Goal: Task Accomplishment & Management: Manage account settings

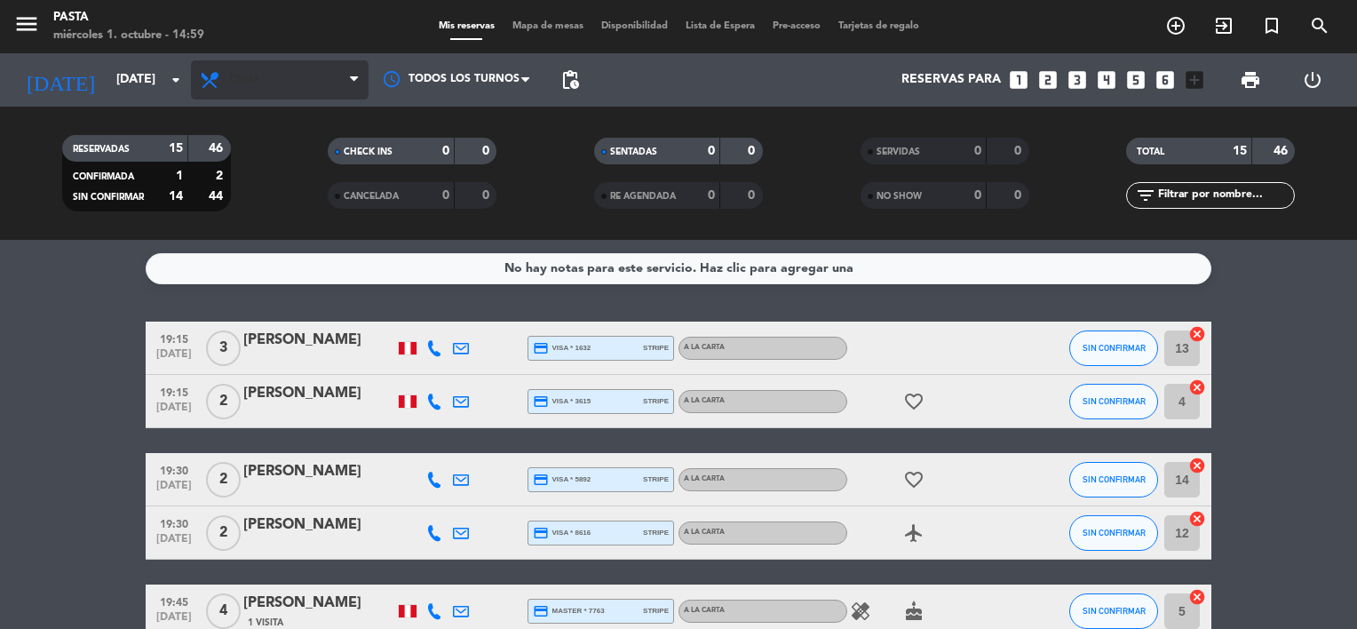
click at [280, 81] on span "Cena" at bounding box center [280, 79] width 178 height 39
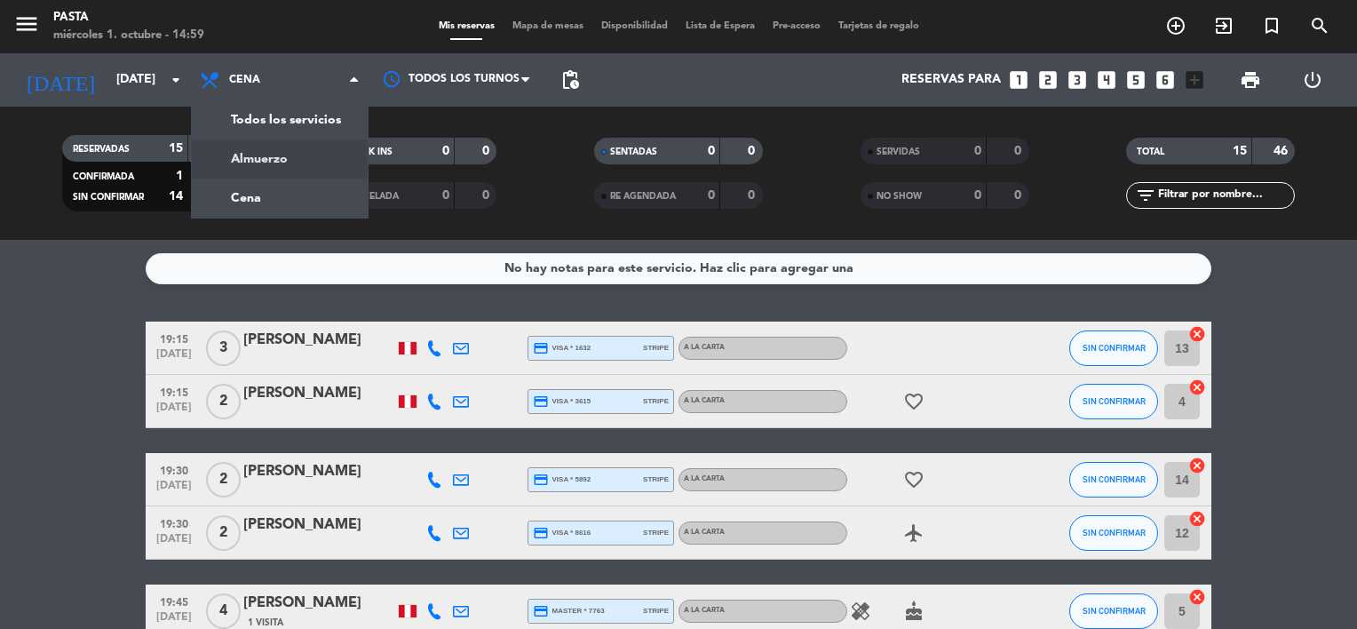
drag, startPoint x: 301, startPoint y: 162, endPoint x: 307, endPoint y: 174, distance: 13.1
click at [307, 175] on div "menu Pasta [DATE] 1. octubre - 14:59 Mis reservas Mapa de mesas Disponibilidad …" at bounding box center [678, 120] width 1357 height 240
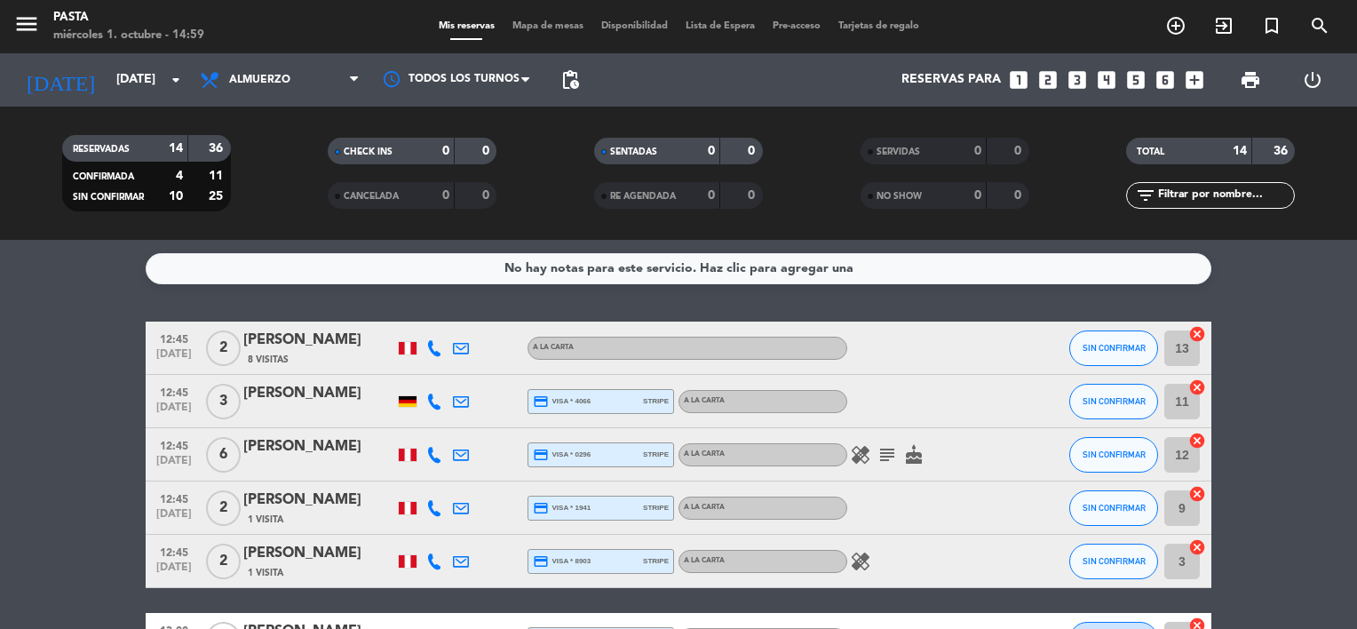
click at [888, 451] on icon "subject" at bounding box center [886, 454] width 21 height 21
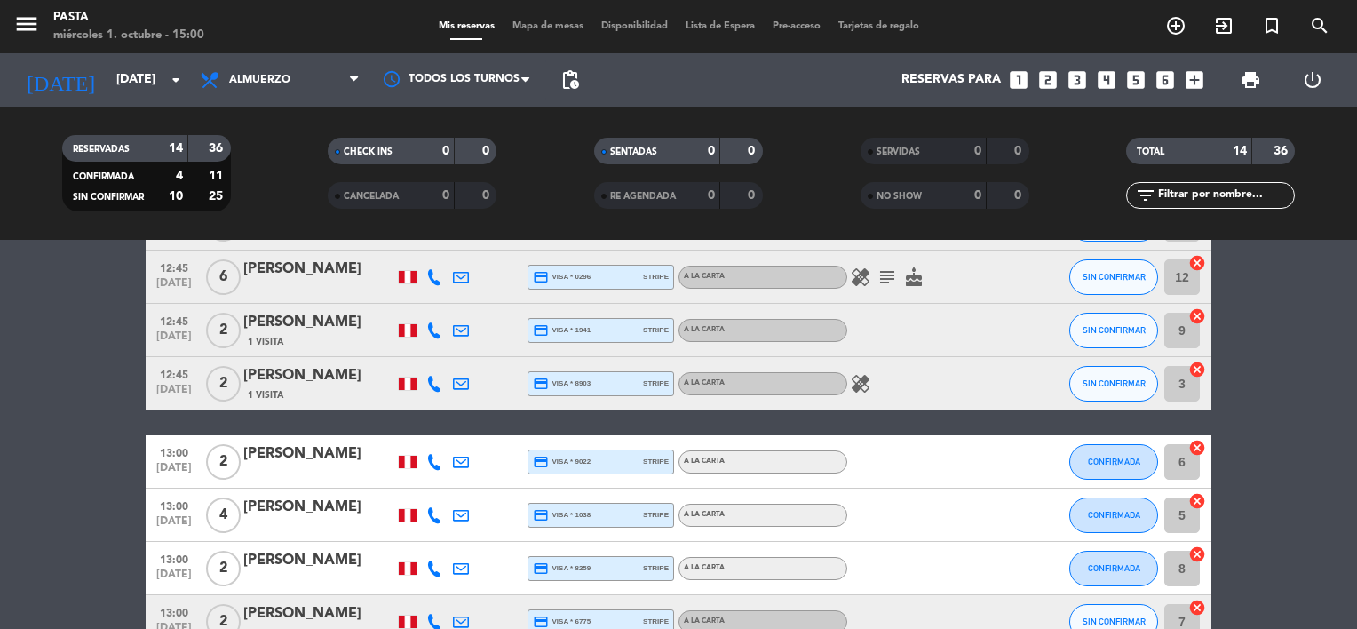
scroll to position [444, 0]
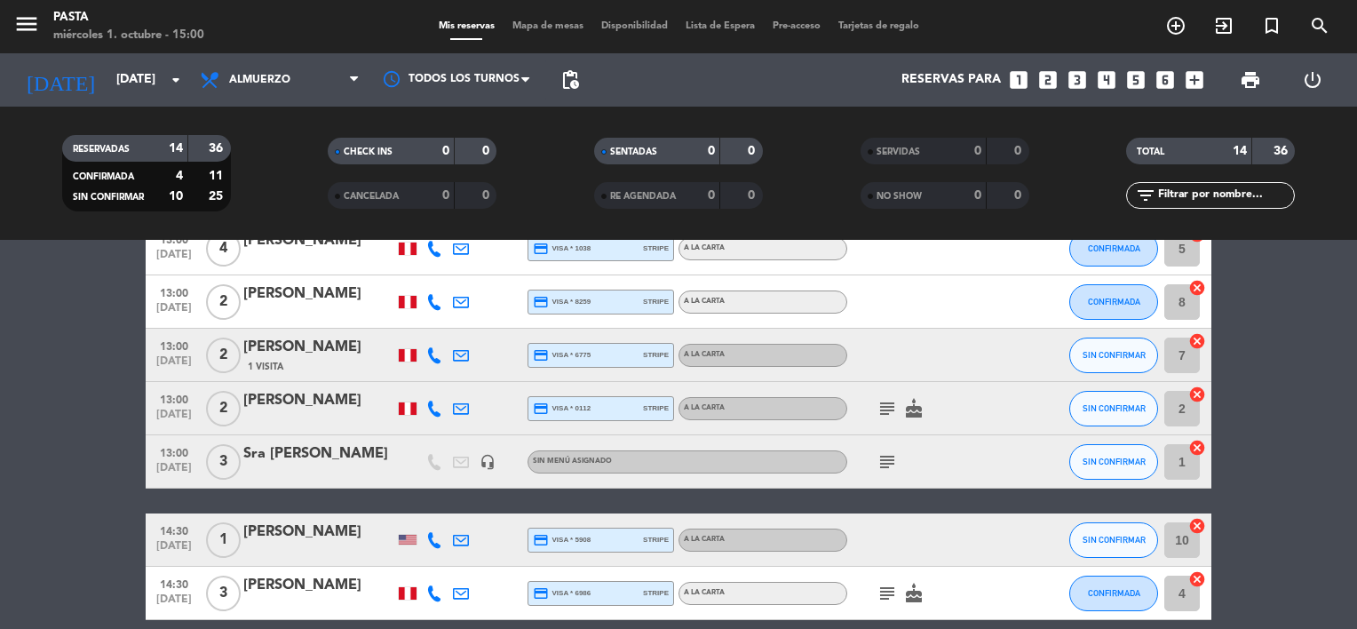
click at [886, 408] on icon "subject" at bounding box center [886, 408] width 21 height 21
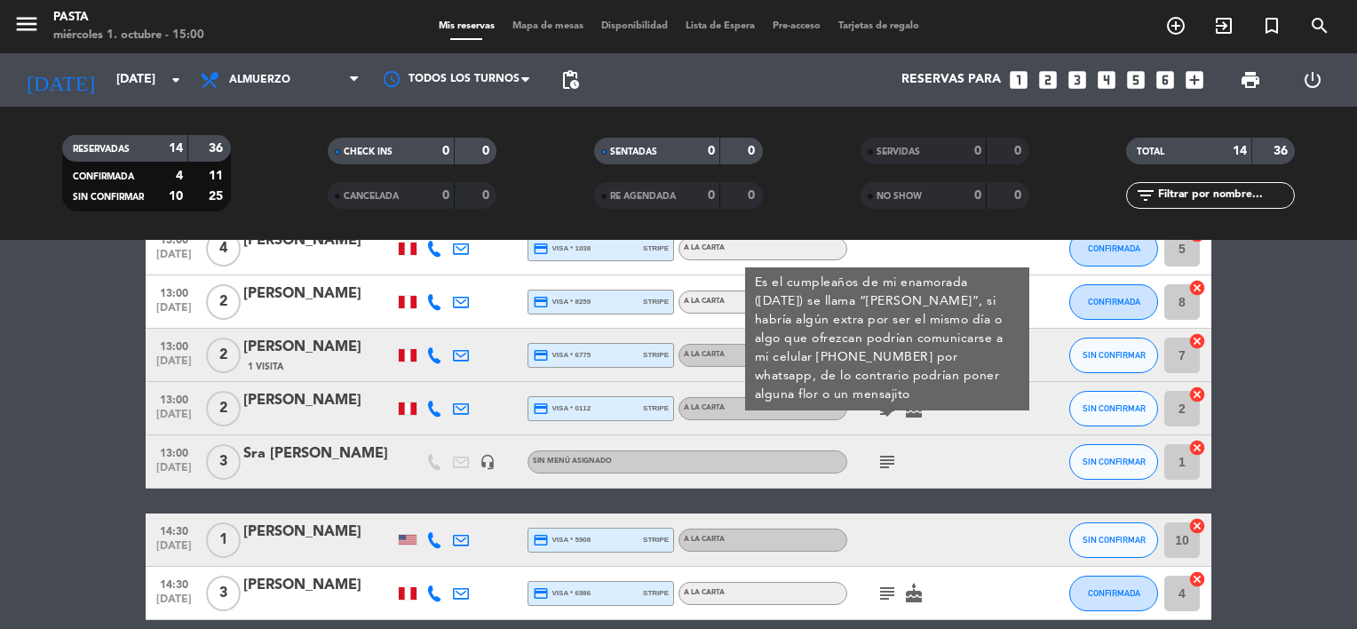
click at [880, 453] on icon "subject" at bounding box center [886, 461] width 21 height 21
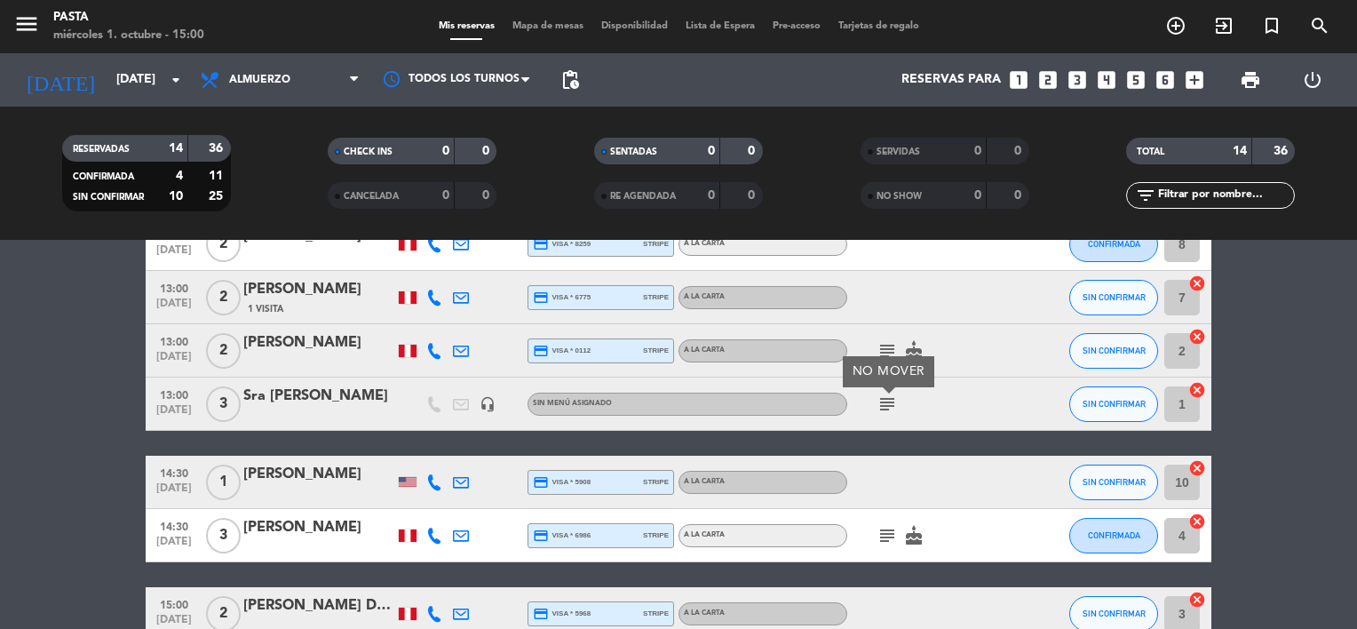
scroll to position [533, 0]
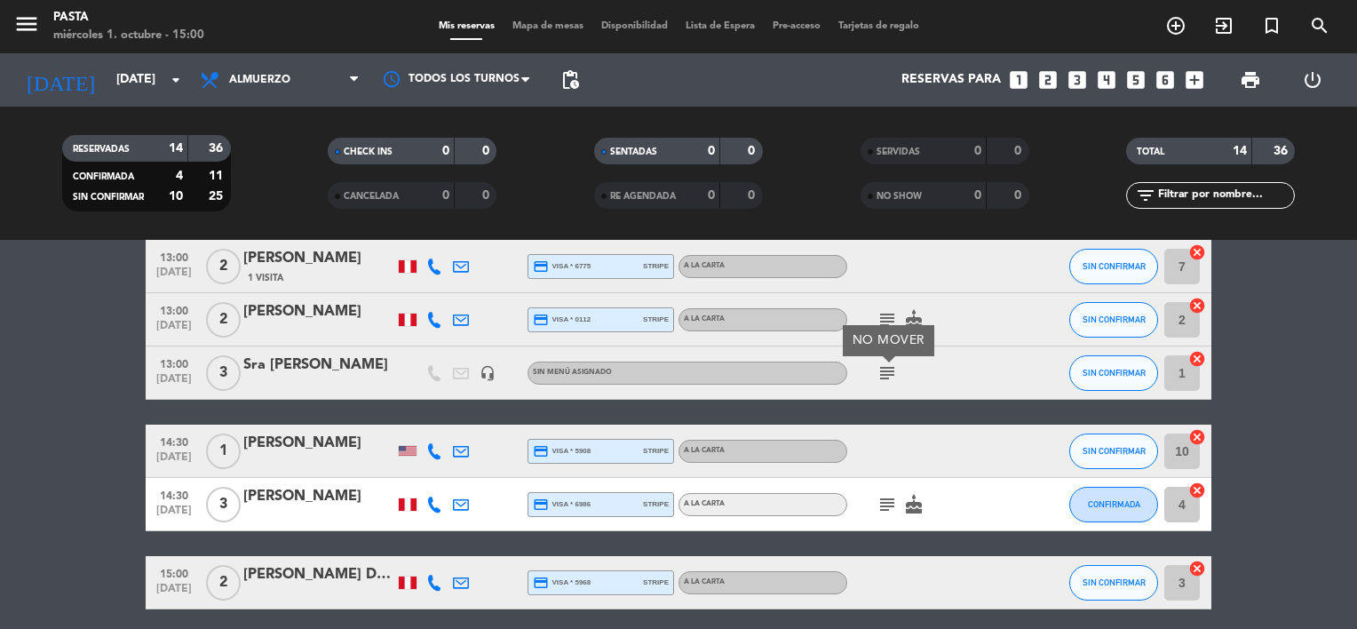
click at [887, 504] on icon "subject" at bounding box center [886, 504] width 21 height 21
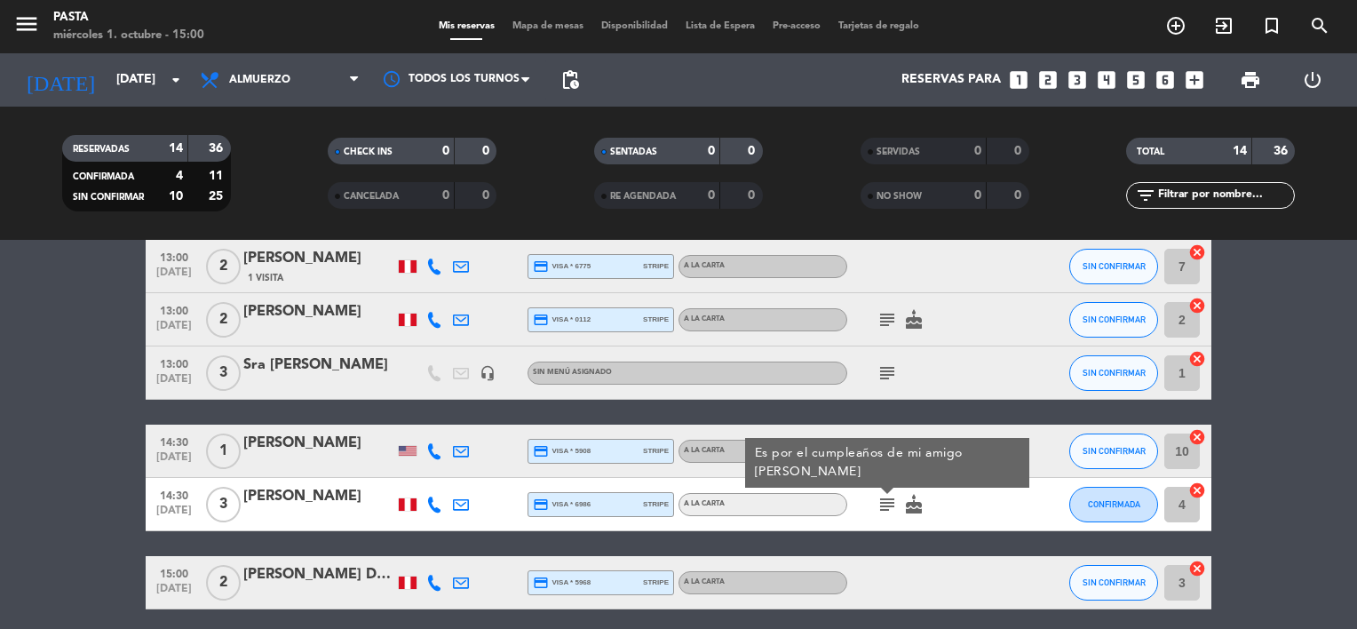
click at [1275, 392] on bookings-row "12:45 [DATE] 2 [PERSON_NAME] 8 Visitas A la carta SIN CONFIRMAR 13 cancel 12:45…" at bounding box center [678, 199] width 1357 height 820
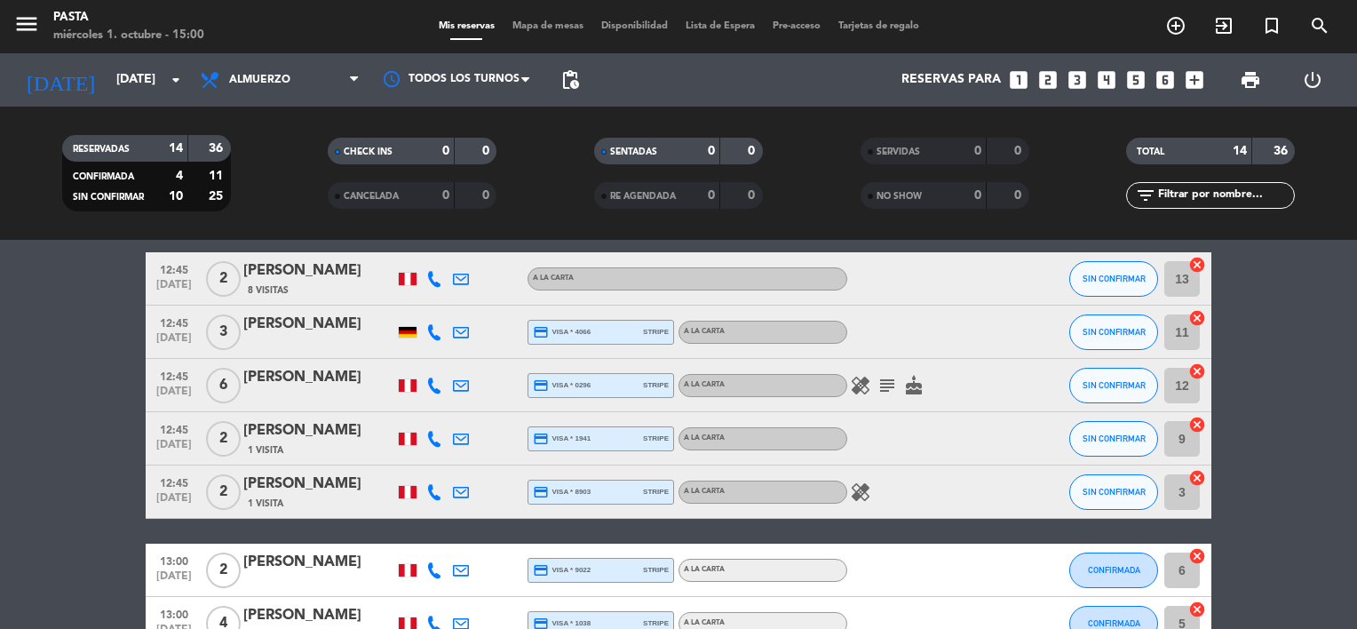
scroll to position [0, 0]
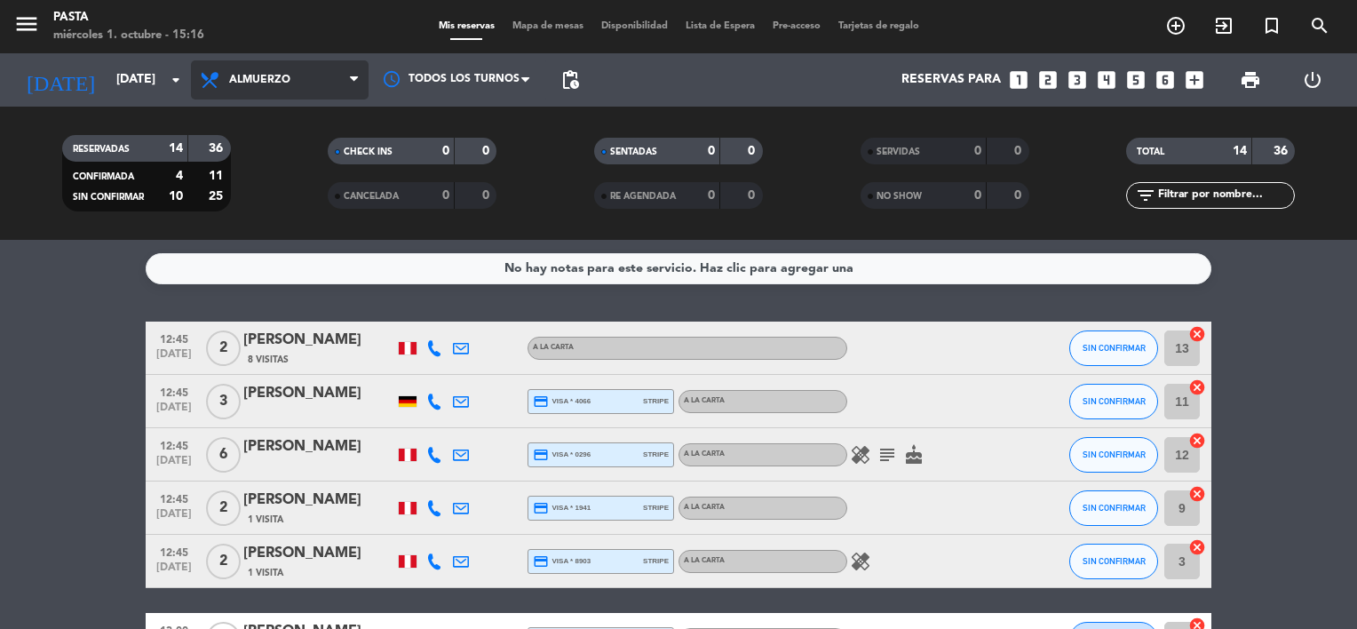
click at [323, 78] on span "Almuerzo" at bounding box center [280, 79] width 178 height 39
click at [282, 193] on div "menu Pasta [DATE] 1. octubre - 15:16 Mis reservas Mapa de mesas Disponibilidad …" at bounding box center [678, 120] width 1357 height 240
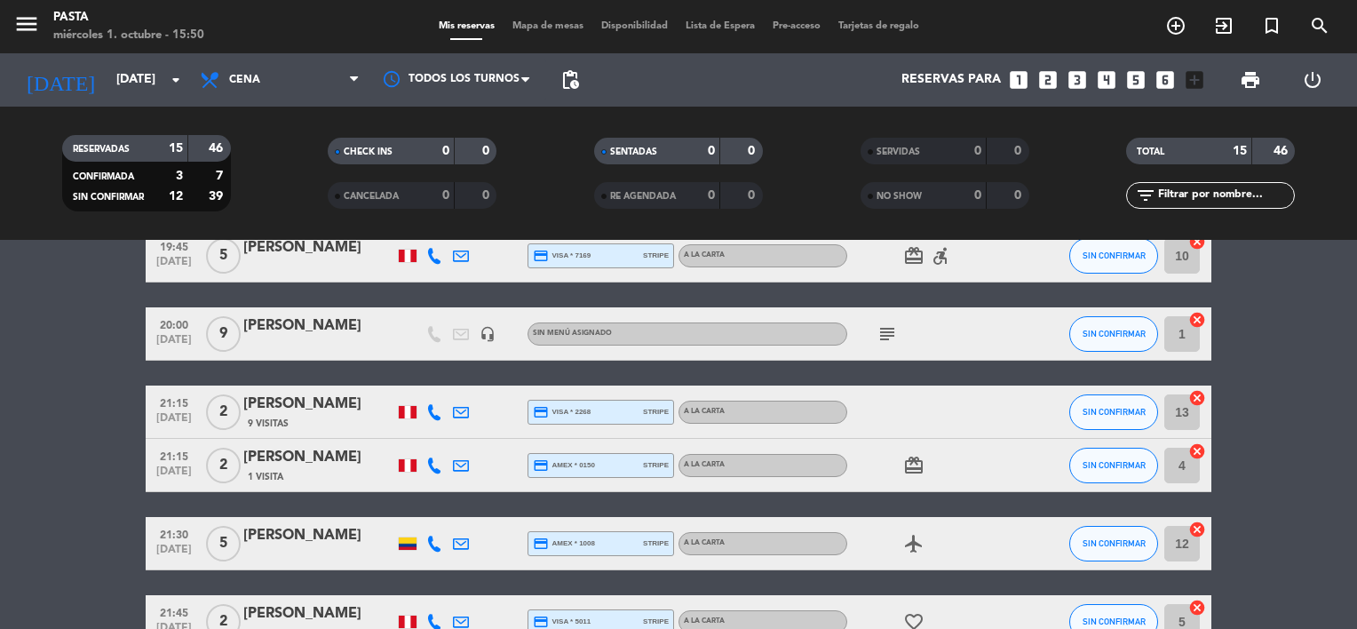
scroll to position [533, 0]
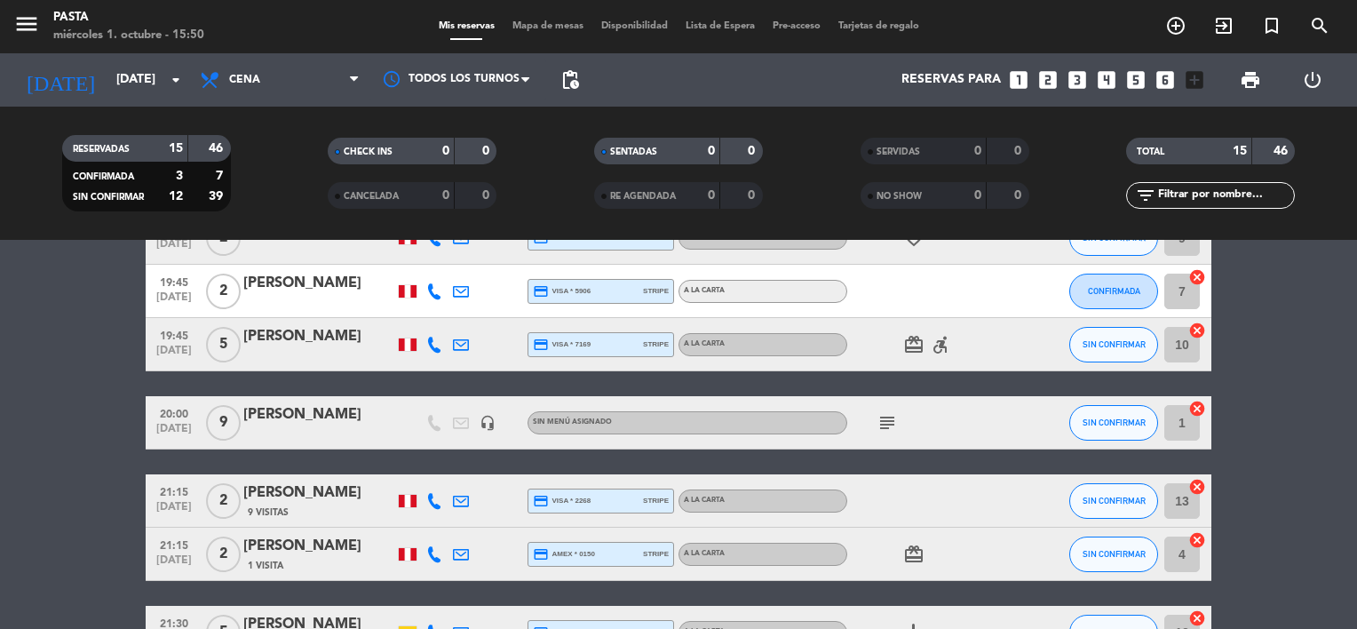
click at [888, 423] on icon "subject" at bounding box center [886, 422] width 21 height 21
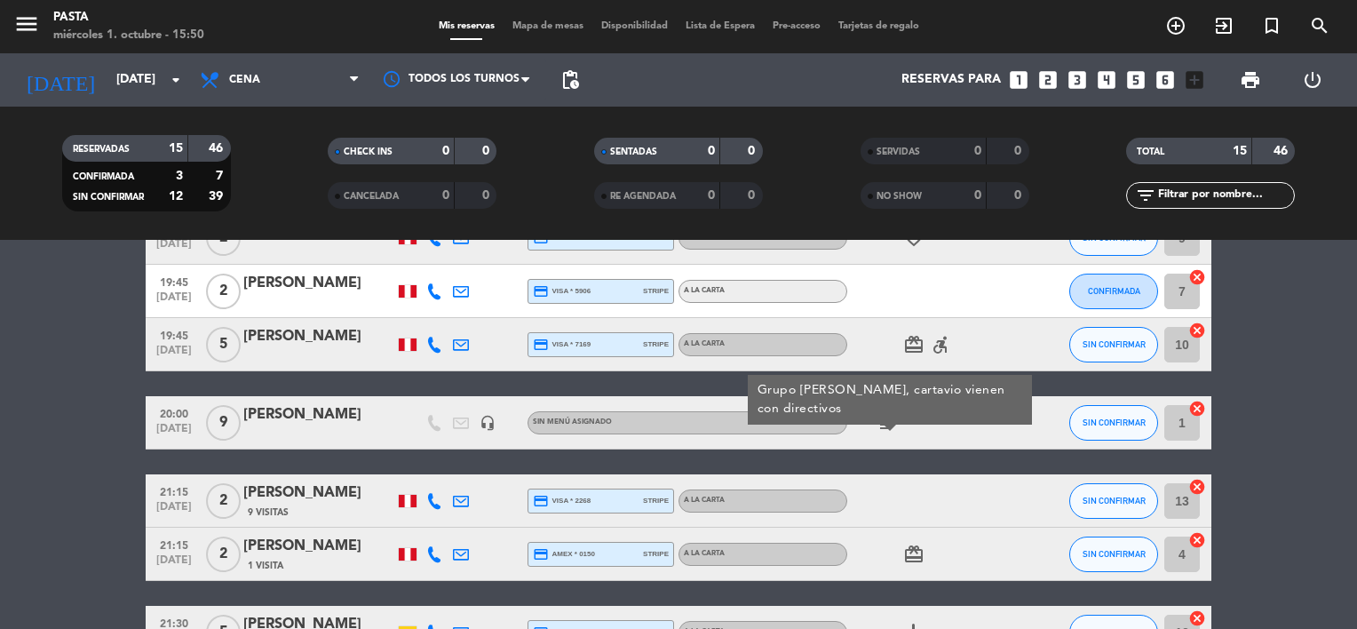
click at [888, 423] on icon "subject" at bounding box center [886, 422] width 21 height 21
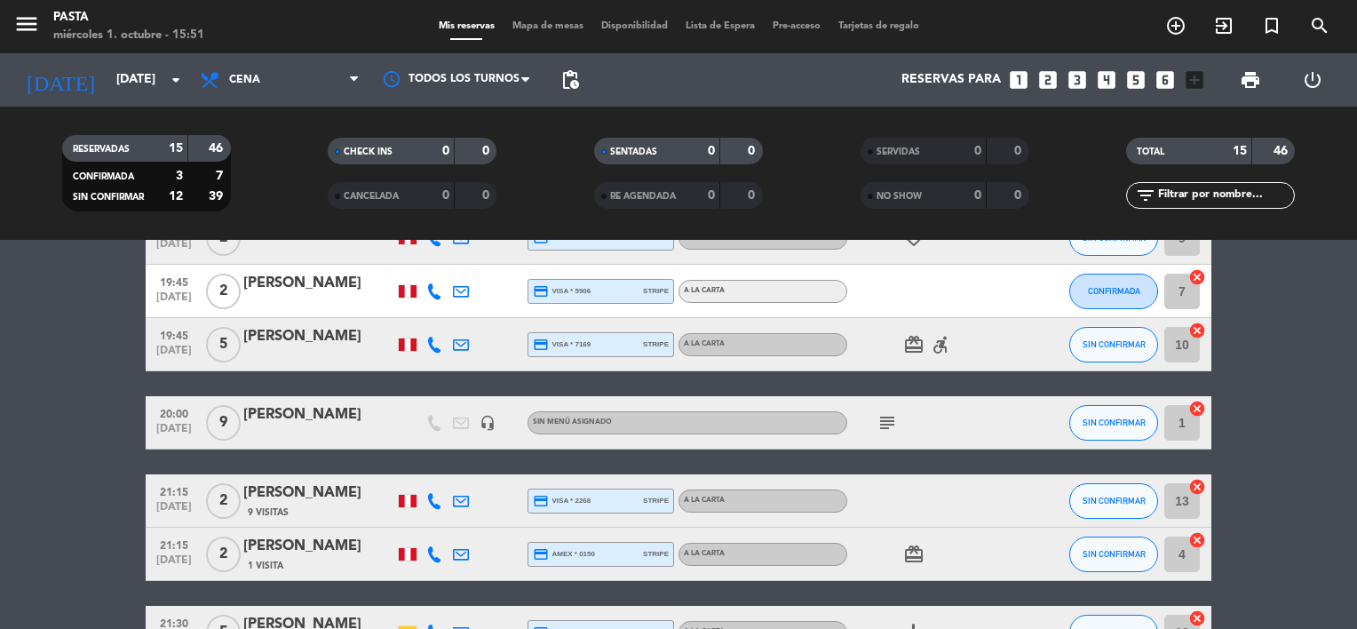
click at [1255, 80] on span "print" at bounding box center [1249, 79] width 21 height 21
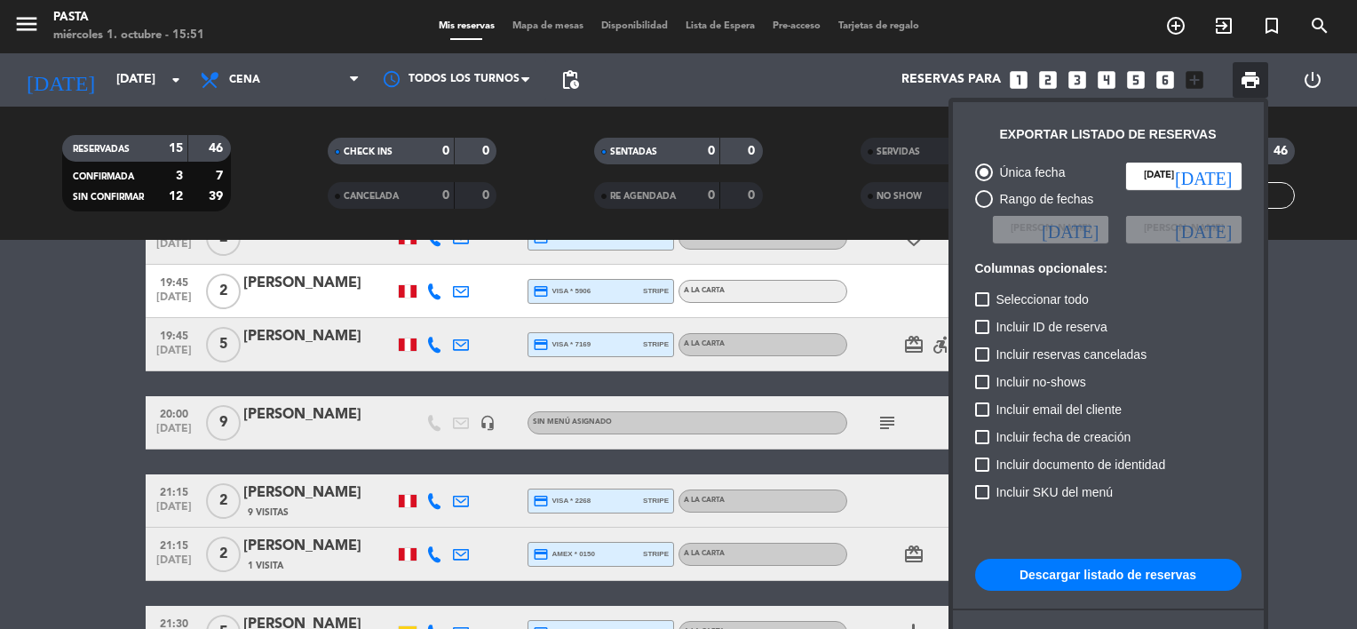
click at [1101, 581] on button "Descargar listado de reservas" at bounding box center [1108, 574] width 266 height 32
